Goal: Navigation & Orientation: Find specific page/section

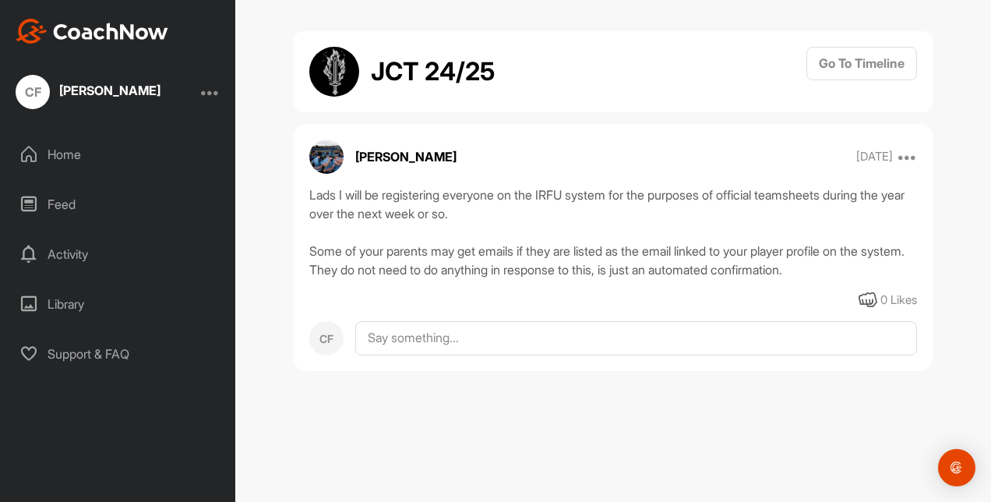
click at [58, 160] on div "Home" at bounding box center [119, 154] width 220 height 39
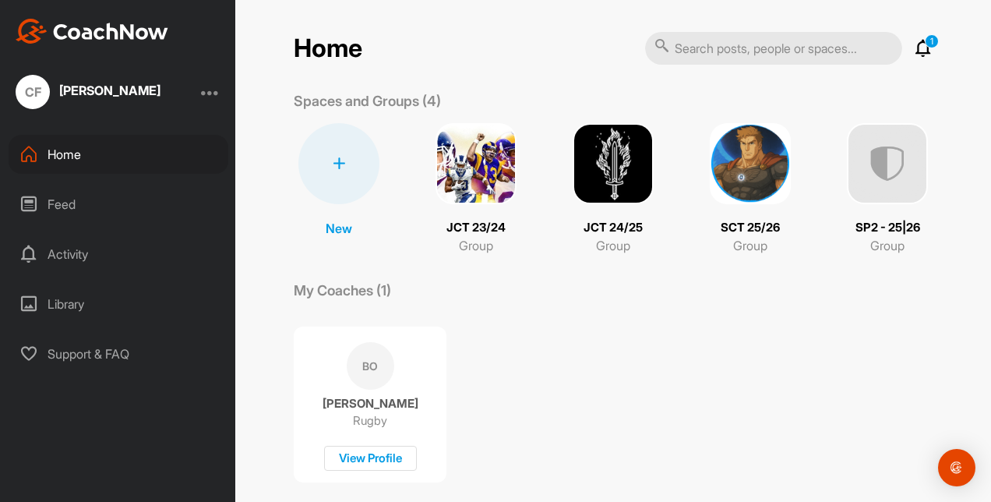
click at [728, 178] on img at bounding box center [750, 163] width 81 height 81
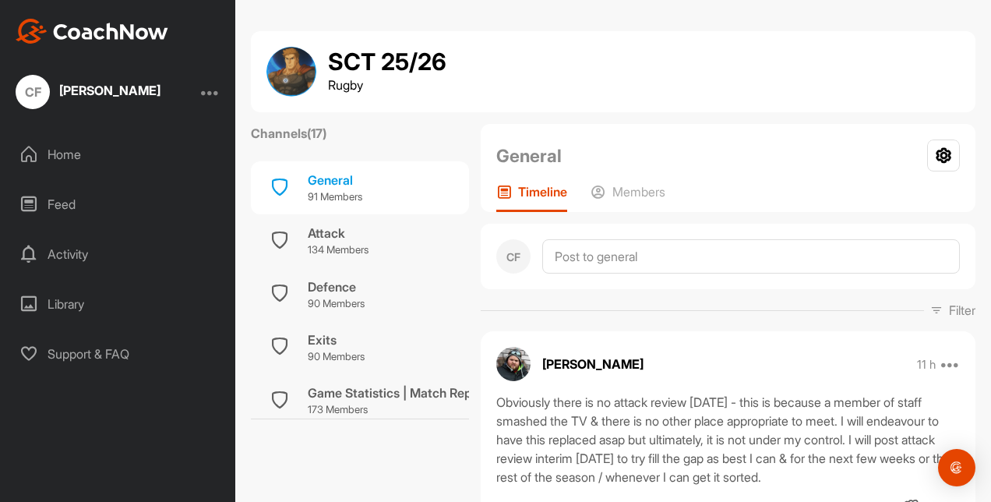
click at [722, 158] on div "General Your Notifications Leave Group" at bounding box center [728, 155] width 464 height 33
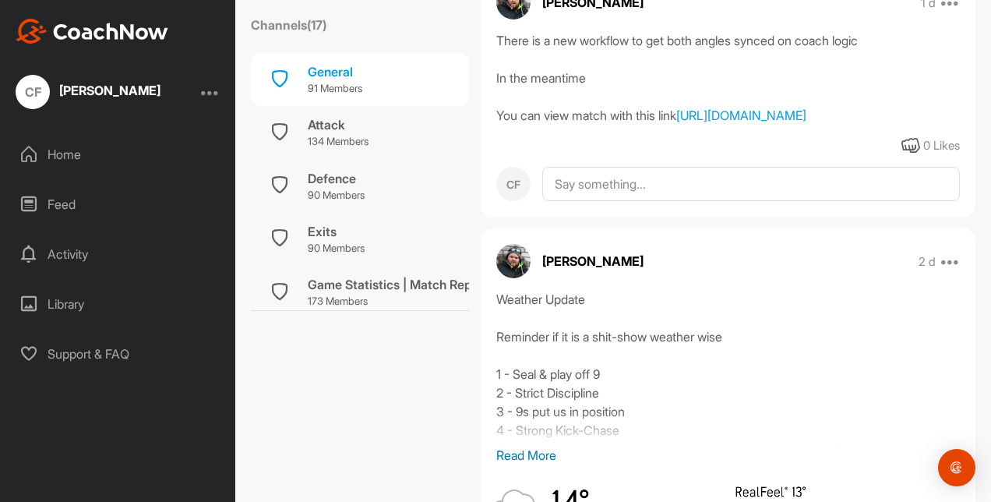
scroll to position [623, 0]
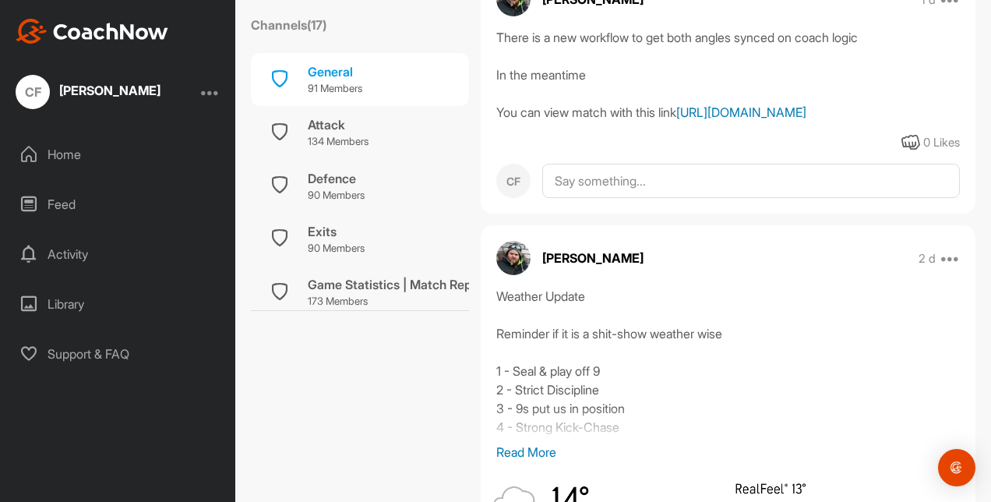
click at [687, 120] on link "[URL][DOMAIN_NAME]" at bounding box center [741, 112] width 130 height 16
